Goal: Transaction & Acquisition: Purchase product/service

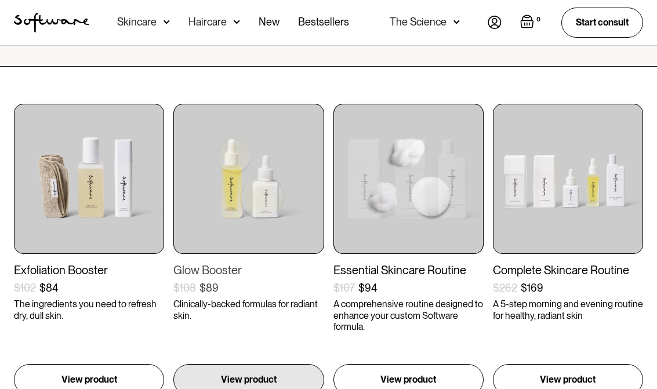
scroll to position [173, 0]
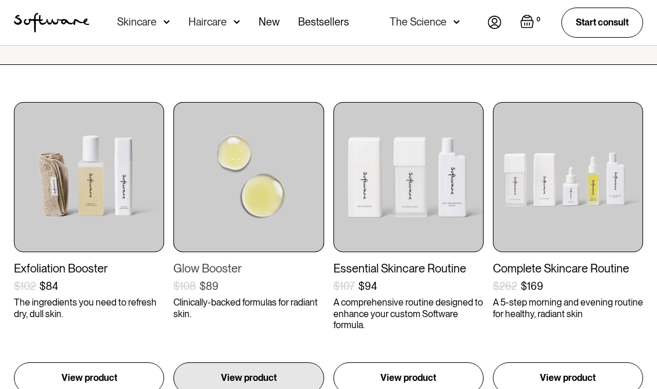
click at [319, 162] on img at bounding box center [248, 177] width 150 height 150
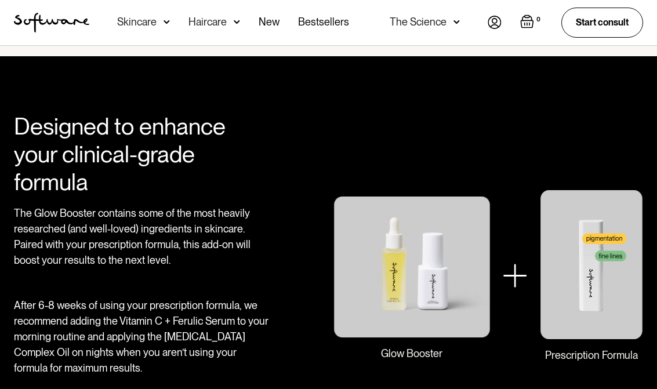
scroll to position [965, 0]
